Goal: Transaction & Acquisition: Purchase product/service

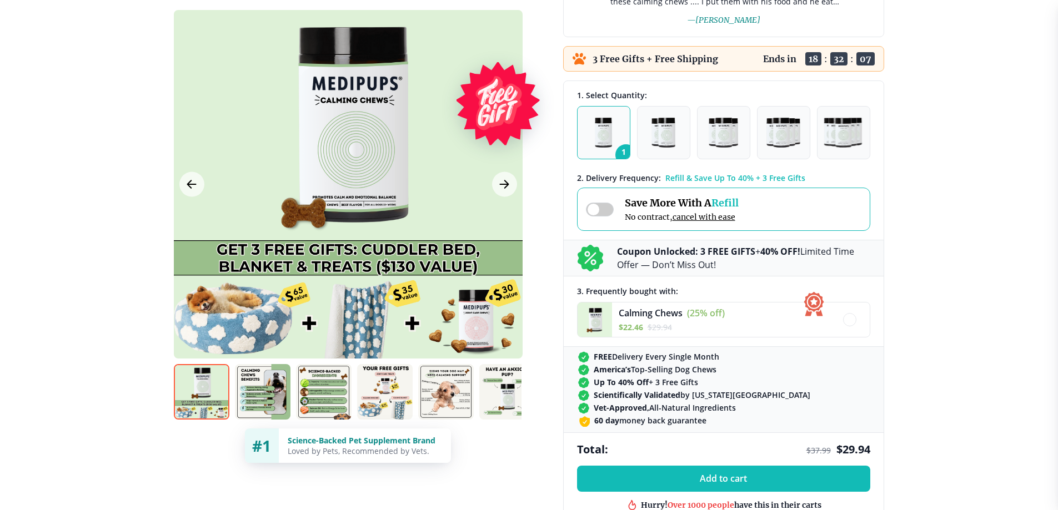
scroll to position [278, 0]
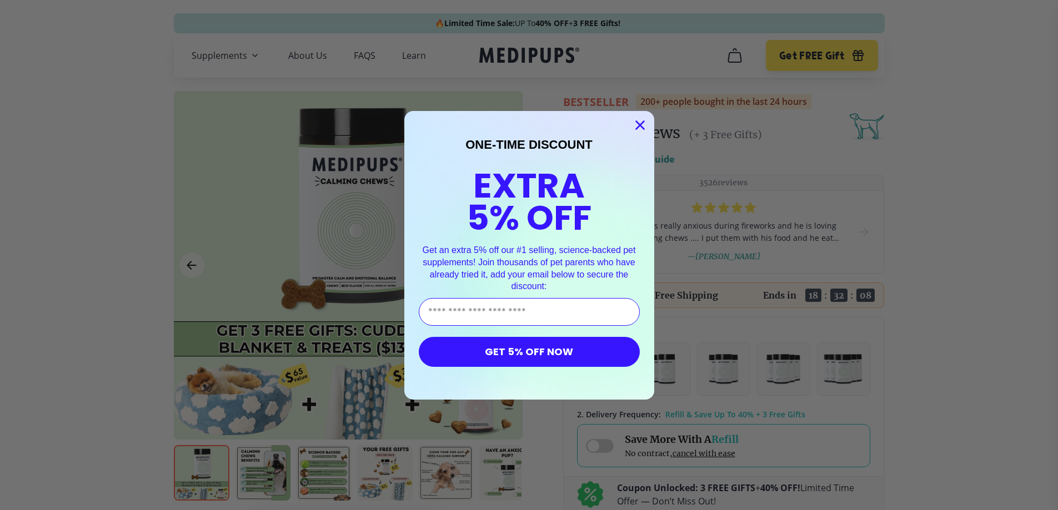
click at [637, 124] on circle "Close dialog" at bounding box center [639, 125] width 18 height 18
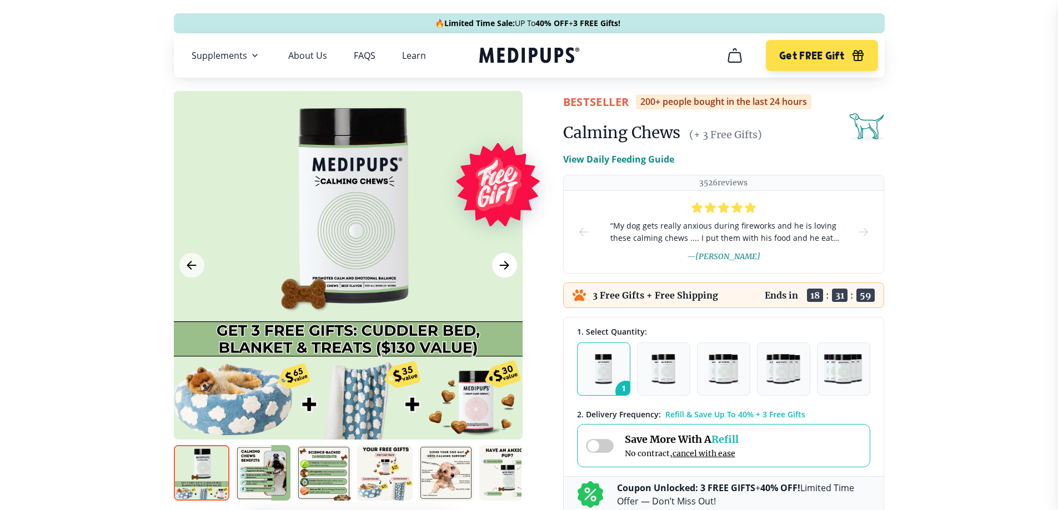
click at [512, 260] on button "Next Image" at bounding box center [504, 265] width 25 height 25
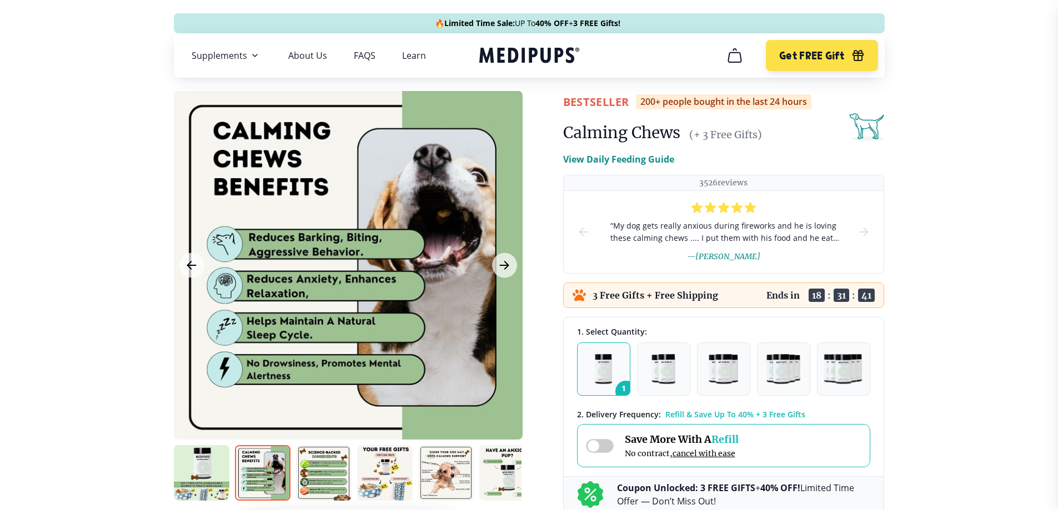
drag, startPoint x: 538, startPoint y: 217, endPoint x: 94, endPoint y: 346, distance: 462.7
click at [494, 259] on button "Next Image" at bounding box center [504, 265] width 25 height 25
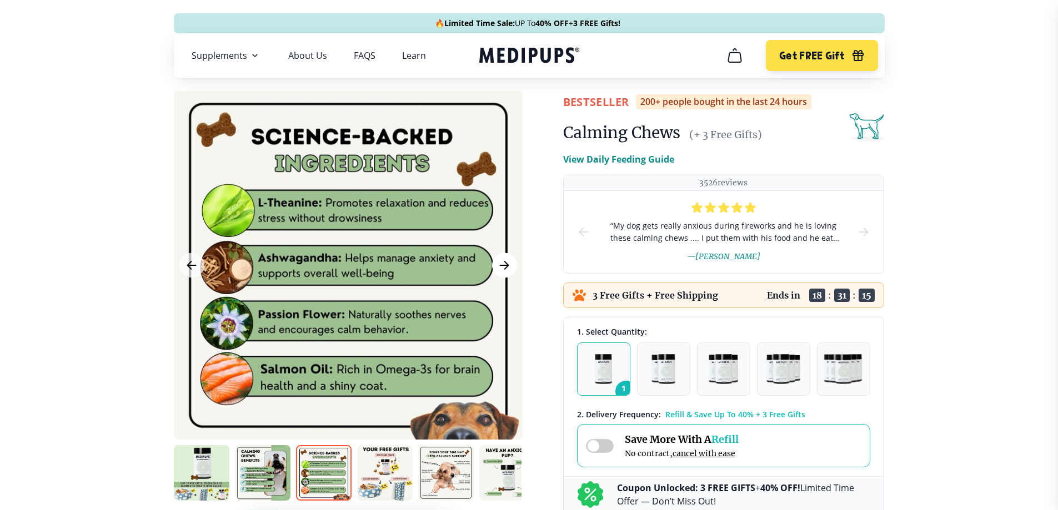
click at [515, 264] on button "Next Image" at bounding box center [504, 265] width 25 height 25
